Goal: Information Seeking & Learning: Learn about a topic

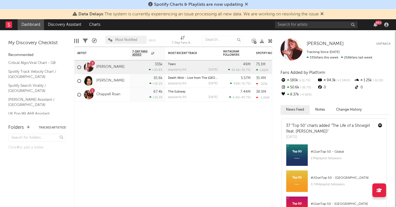
click at [314, 21] on div "99 +" at bounding box center [333, 24] width 116 height 11
click at [314, 24] on input "text" at bounding box center [316, 24] width 83 height 7
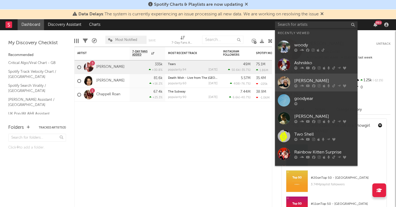
click at [314, 78] on div "[PERSON_NAME]" at bounding box center [324, 81] width 61 height 7
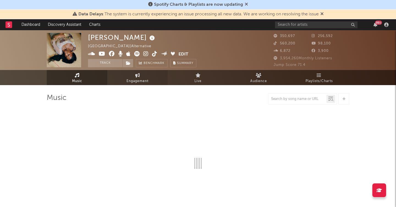
click at [144, 80] on span "Engagement" at bounding box center [138, 81] width 22 height 7
select select "1w"
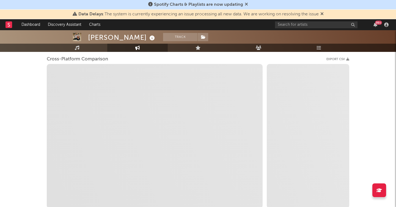
scroll to position [74, 0]
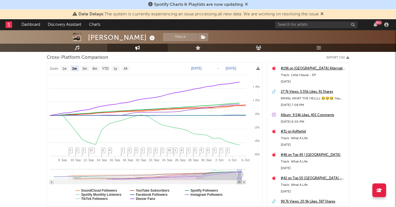
click at [246, 4] on icon at bounding box center [246, 4] width 3 height 4
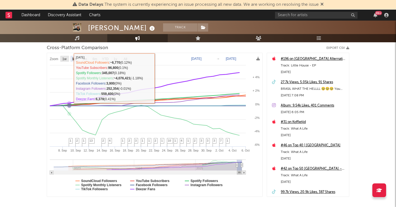
click at [63, 58] on text "1w" at bounding box center [64, 59] width 4 height 4
select select "1w"
type input "[DATE]"
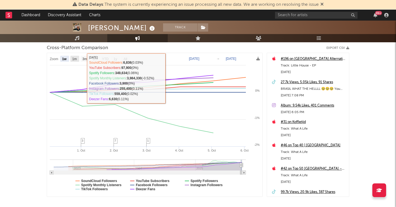
click at [75, 59] on text "1m" at bounding box center [74, 59] width 5 height 4
select select "1m"
type input "[DATE]"
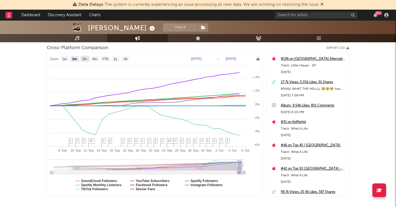
click at [84, 58] on text "3m" at bounding box center [85, 59] width 5 height 4
select select "3m"
type input "[DATE]"
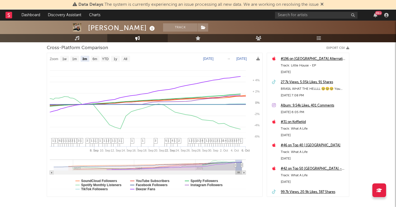
select select "3m"
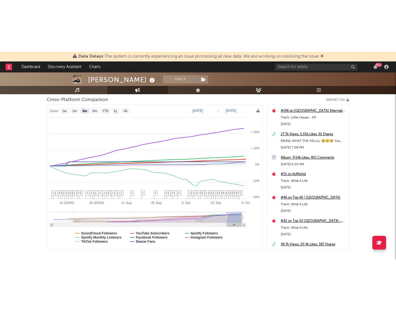
scroll to position [0, 0]
